Goal: Task Accomplishment & Management: Complete application form

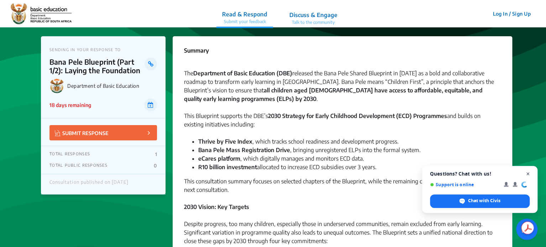
click at [528, 175] on span "Close chat" at bounding box center [527, 174] width 9 height 9
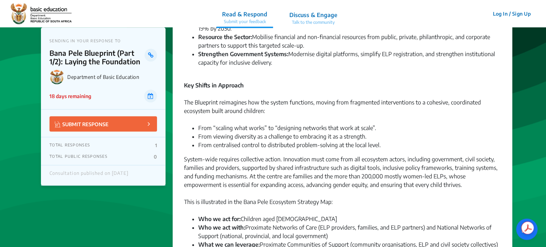
scroll to position [285, 0]
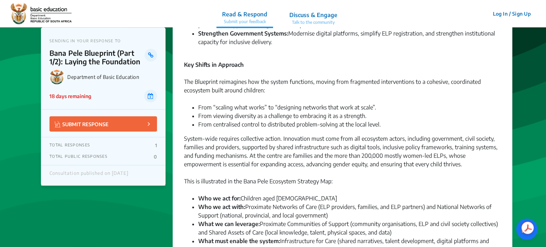
click at [528, 14] on button "Log In / Sign Up" at bounding box center [511, 13] width 47 height 11
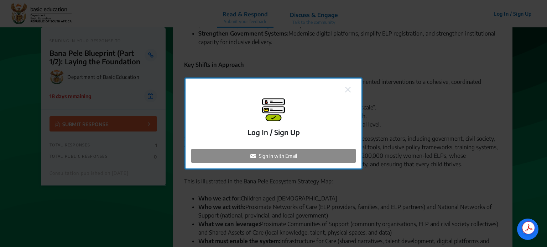
click at [288, 133] on p "Log In / Sign Up" at bounding box center [273, 132] width 52 height 11
click at [279, 155] on p "Sign in with Email" at bounding box center [278, 155] width 38 height 7
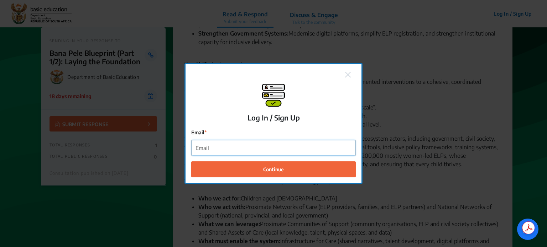
drag, startPoint x: 277, startPoint y: 154, endPoint x: 223, endPoint y: 146, distance: 54.3
click at [223, 146] on input "Email" at bounding box center [273, 148] width 164 height 16
click at [234, 148] on input "[PERSON_NAME][EMAIL_ADDRESS][DOMAIN_NAME]" at bounding box center [273, 148] width 164 height 16
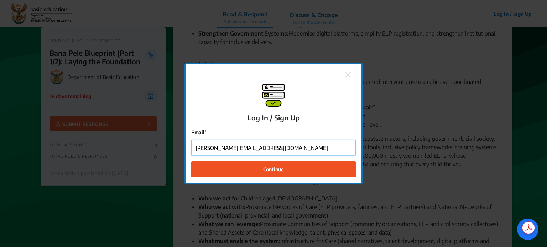
type input "[PERSON_NAME][EMAIL_ADDRESS][DOMAIN_NAME]"
click at [271, 169] on span "Continue" at bounding box center [273, 168] width 21 height 7
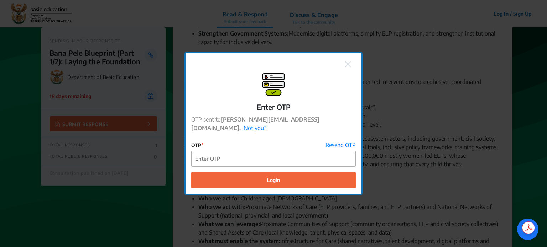
click at [346, 67] on img at bounding box center [348, 65] width 6 height 6
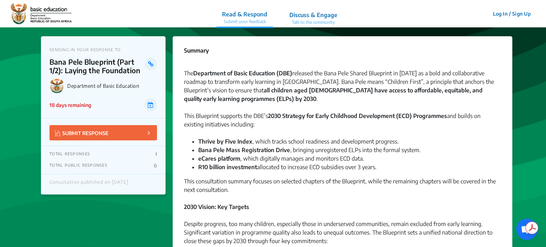
click at [522, 13] on button "Log In / Sign Up" at bounding box center [511, 13] width 47 height 11
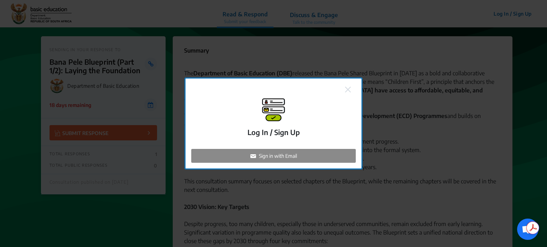
click at [249, 155] on div "Sign in with Email" at bounding box center [273, 156] width 164 height 14
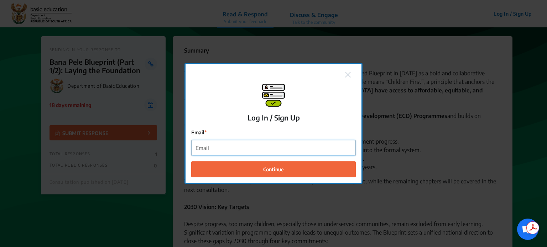
click at [242, 152] on input "Email" at bounding box center [273, 148] width 164 height 16
click at [234, 147] on input "[PERSON_NAME][EMAIL_ADDRESS][DOMAIN_NAME]" at bounding box center [273, 148] width 164 height 16
click at [235, 147] on input "[PERSON_NAME][EMAIL_ADDRESS][DOMAIN_NAME]" at bounding box center [273, 148] width 164 height 16
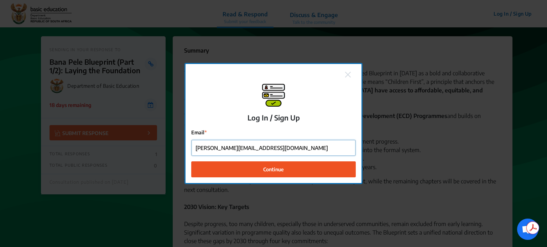
type input "[PERSON_NAME][EMAIL_ADDRESS][DOMAIN_NAME]"
click at [302, 165] on button "Continue" at bounding box center [273, 169] width 164 height 16
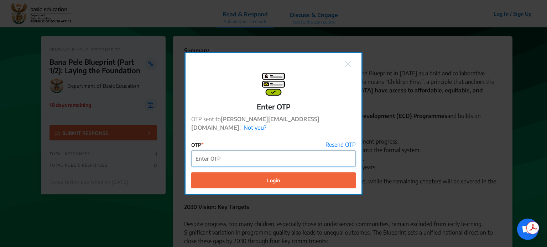
click at [219, 153] on input "OTP" at bounding box center [273, 159] width 164 height 16
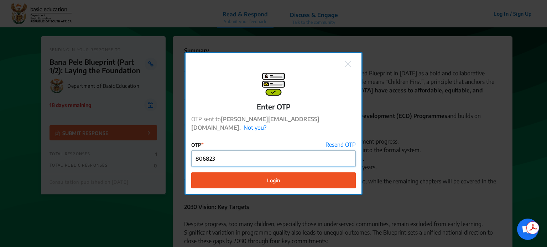
type input "806823"
click at [238, 178] on button "Login" at bounding box center [273, 180] width 164 height 16
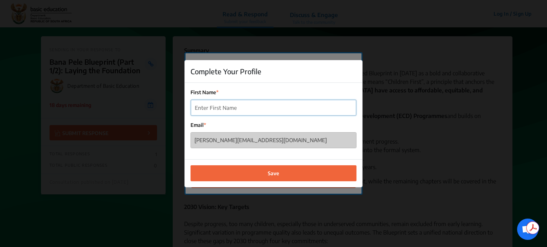
click at [207, 110] on input "First Name" at bounding box center [273, 108] width 165 height 16
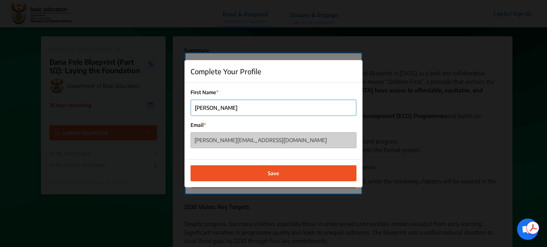
type input "[PERSON_NAME]"
click at [256, 172] on button "Save" at bounding box center [273, 173] width 166 height 16
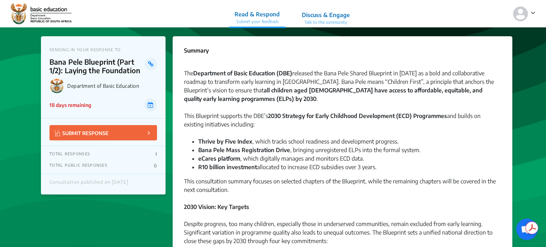
drag, startPoint x: 545, startPoint y: 69, endPoint x: 542, endPoint y: 174, distance: 105.4
click at [464, 72] on div "The Department of Basic Education (DBE) released the Bana Pele Shared Blueprint…" at bounding box center [342, 90] width 317 height 43
